Goal: Task Accomplishment & Management: Use online tool/utility

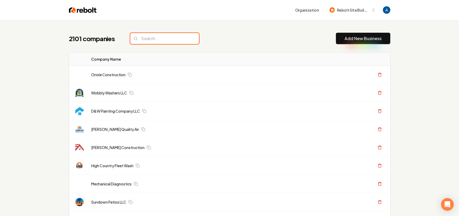
click at [153, 33] on input "search" at bounding box center [164, 38] width 69 height 11
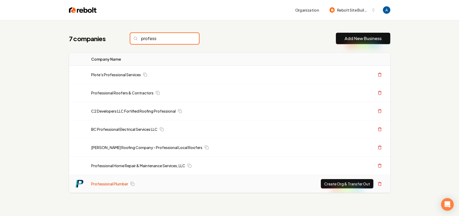
type input "profess"
click at [114, 185] on link "Professional Plumber" at bounding box center [109, 184] width 37 height 5
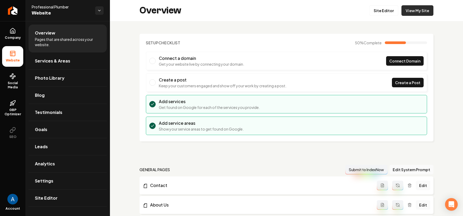
click at [410, 12] on link "View My Site" at bounding box center [417, 10] width 32 height 11
click at [372, 13] on link "Site Editor" at bounding box center [383, 10] width 29 height 11
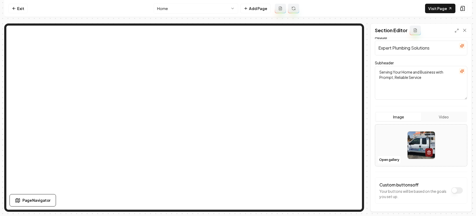
scroll to position [38, 0]
click at [387, 159] on button "Open gallery" at bounding box center [390, 159] width 24 height 8
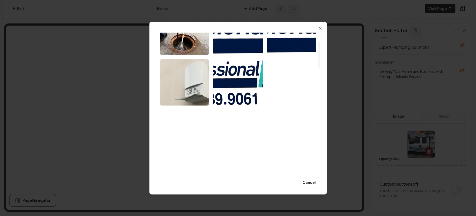
scroll to position [44, 0]
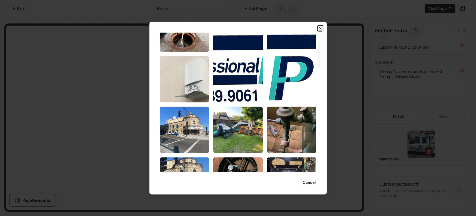
click at [322, 28] on icon "button" at bounding box center [320, 28] width 4 height 4
